Goal: Task Accomplishment & Management: Use online tool/utility

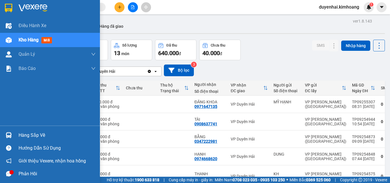
click at [25, 137] on div "Hàng sắp về" at bounding box center [57, 135] width 77 height 9
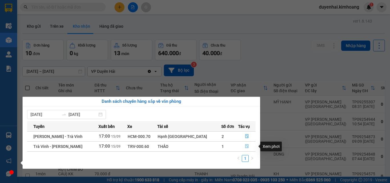
click at [246, 146] on icon "file-done" at bounding box center [247, 147] width 3 height 4
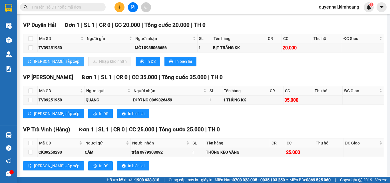
scroll to position [247, 0]
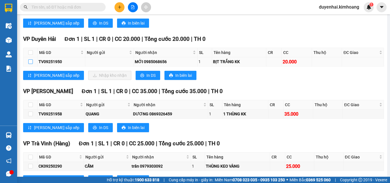
click at [30, 64] on input "checkbox" at bounding box center [30, 61] width 5 height 5
checkbox input "true"
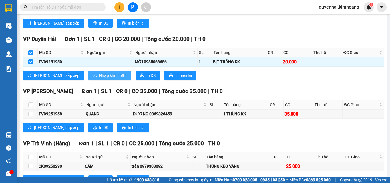
click at [99, 79] on span "Nhập kho nhận" at bounding box center [113, 75] width 28 height 6
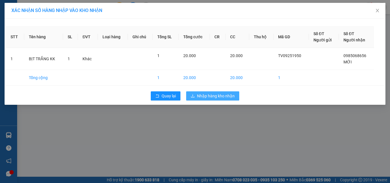
click at [199, 98] on span "Nhập hàng kho nhận" at bounding box center [216, 96] width 38 height 6
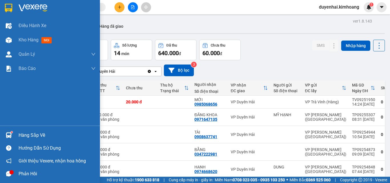
click at [31, 138] on div "Hàng sắp về" at bounding box center [57, 135] width 77 height 9
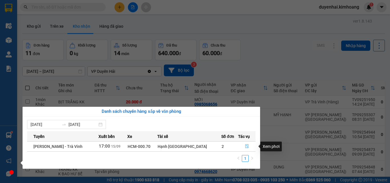
click at [246, 146] on button "button" at bounding box center [247, 146] width 17 height 9
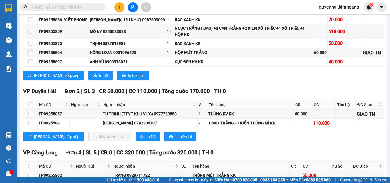
scroll to position [543, 0]
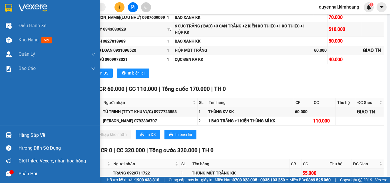
click at [0, 114] on div "Điều hành xe Kho hàng mới Quản [PERSON_NAME] lý chuyến Quản lý khách hàng mới B…" at bounding box center [50, 72] width 100 height 107
click at [23, 119] on div "Điều hành xe Kho hàng mới Quản [PERSON_NAME] lý chuyến Quản lý khách hàng mới B…" at bounding box center [50, 72] width 100 height 107
click at [27, 136] on div "Hàng sắp về" at bounding box center [57, 135] width 77 height 9
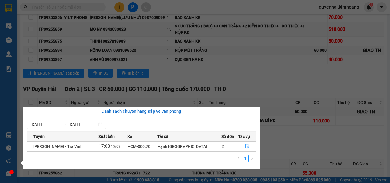
click at [13, 51] on div "Điều hành xe Kho hàng mới Quản [PERSON_NAME] lý chuyến Quản lý khách hàng mới B…" at bounding box center [8, 91] width 17 height 183
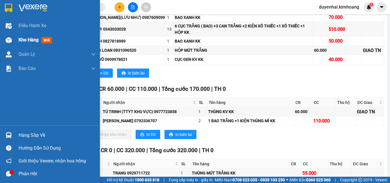
click at [23, 39] on span "Kho hàng" at bounding box center [29, 39] width 20 height 5
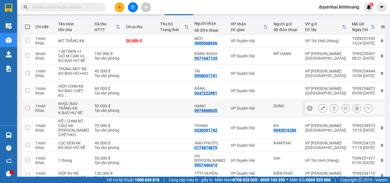
scroll to position [61, 0]
